Goal: Navigation & Orientation: Find specific page/section

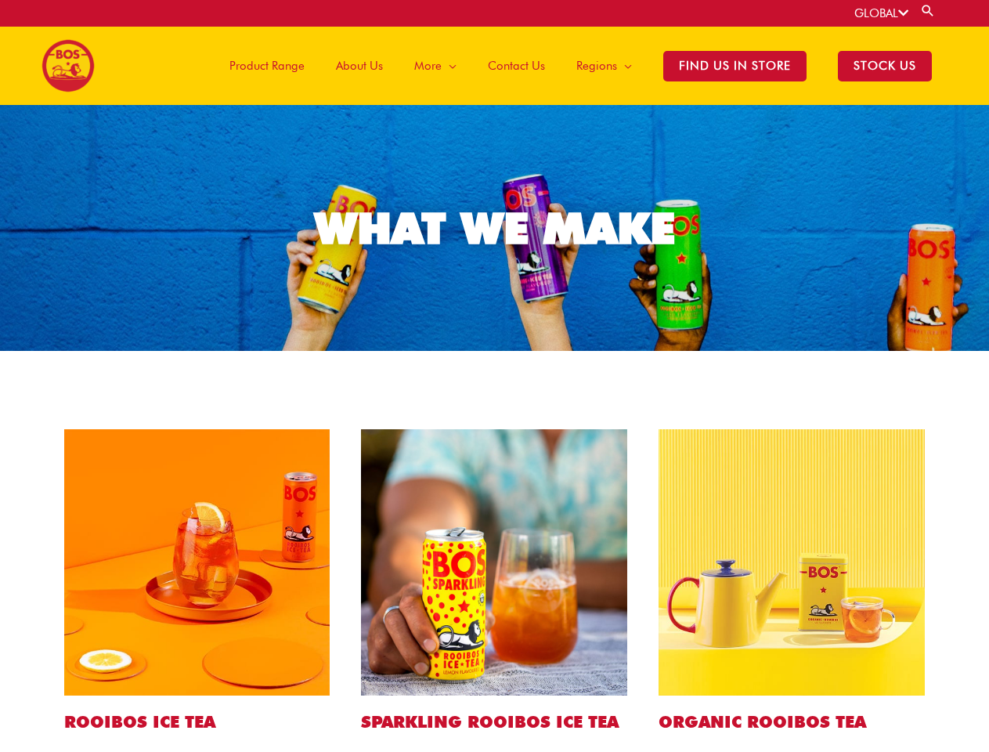
click at [880, 13] on link "GLOBAL" at bounding box center [881, 13] width 54 height 14
click at [929, 10] on link "Search" at bounding box center [928, 10] width 16 height 15
click at [440, 66] on span "More" at bounding box center [427, 65] width 27 height 47
